Goal: Transaction & Acquisition: Purchase product/service

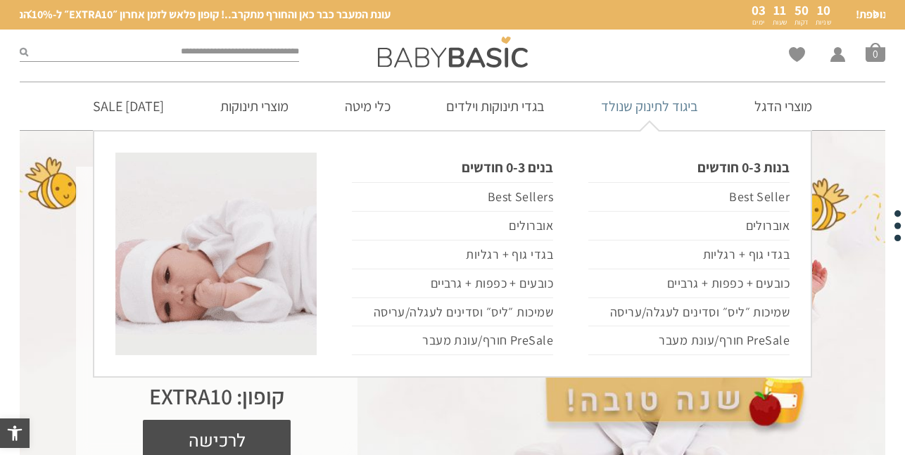
click at [665, 115] on link "ביגוד לתינוק שנולד" at bounding box center [649, 106] width 139 height 48
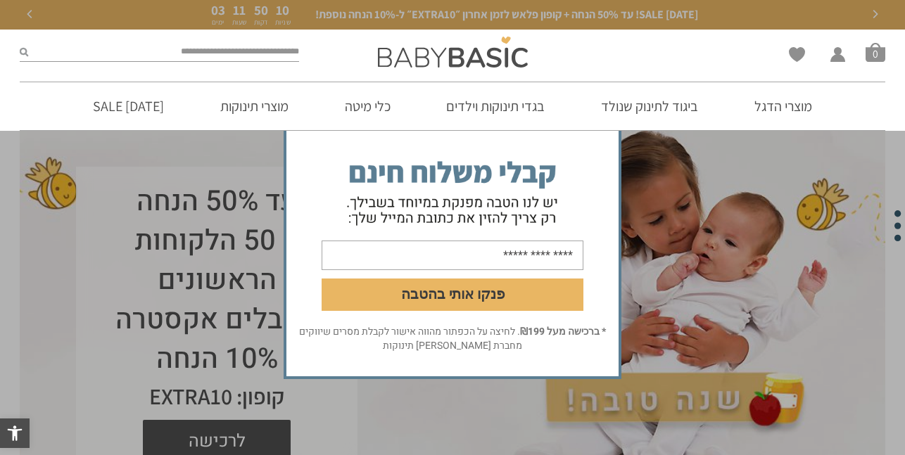
click at [528, 108] on form "פנקו אותי בהטבה" at bounding box center [452, 203] width 332 height 243
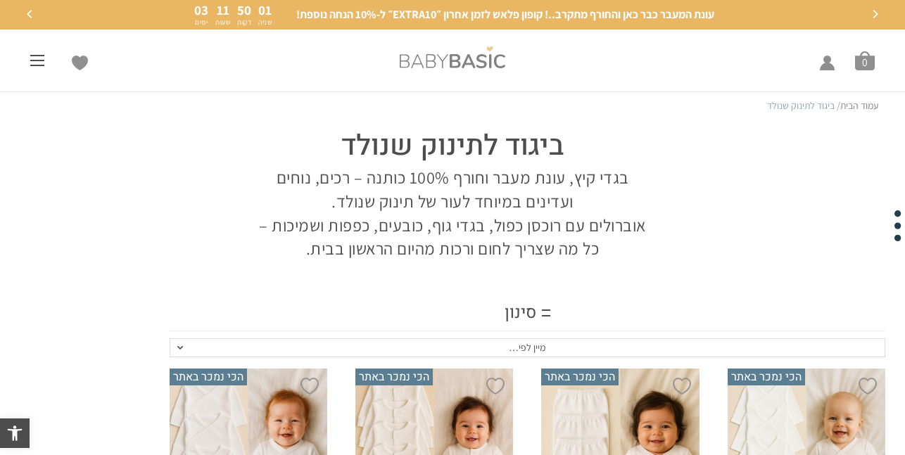
click at [482, 58] on img at bounding box center [453, 57] width 106 height 22
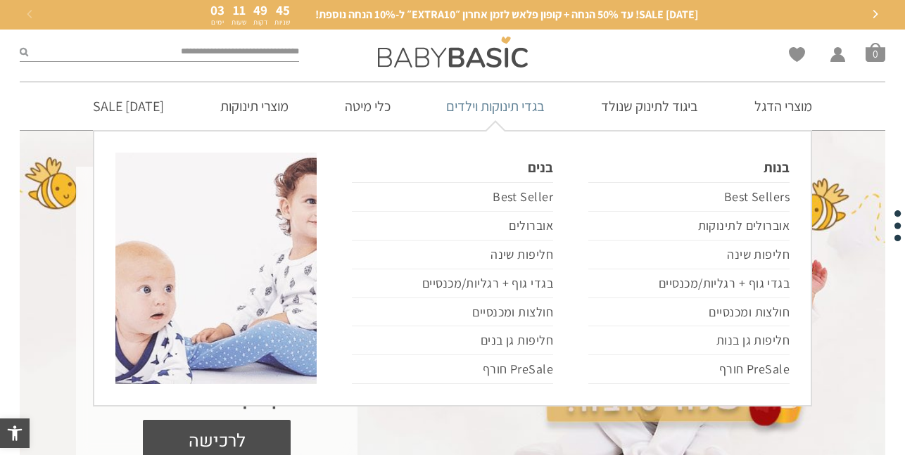
click at [526, 101] on link "בגדי תינוקות וילדים" at bounding box center [495, 106] width 141 height 48
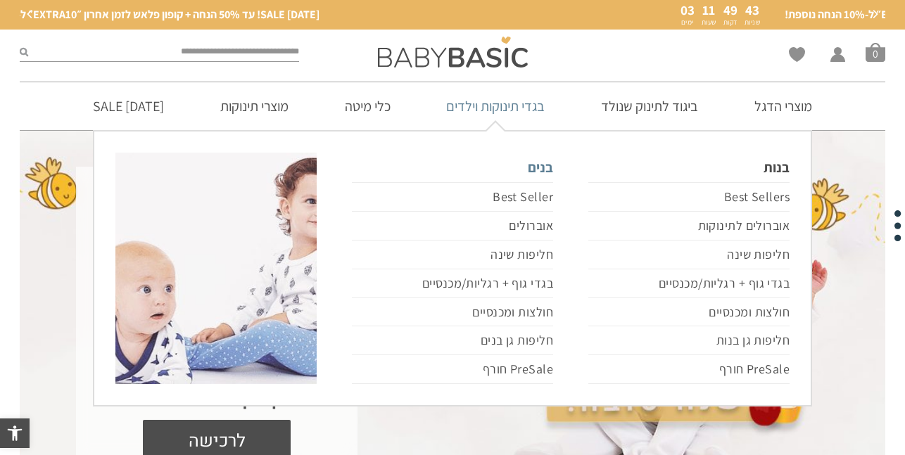
click at [545, 165] on link "בנים" at bounding box center [452, 168] width 201 height 30
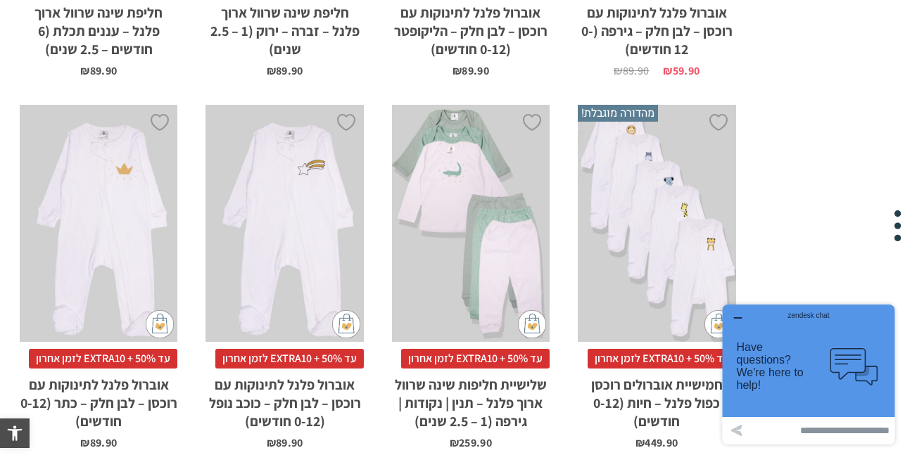
scroll to position [4518, 0]
